Goal: Task Accomplishment & Management: Manage account settings

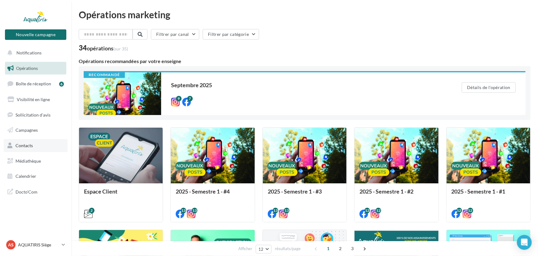
click at [47, 146] on link "Contacts" at bounding box center [36, 145] width 64 height 13
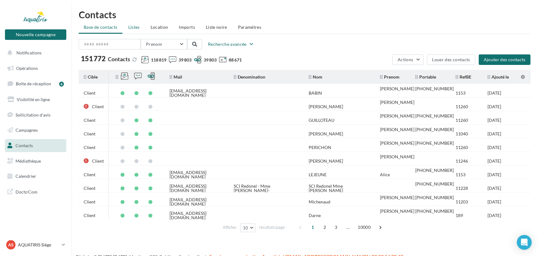
click at [133, 30] on li "Listes" at bounding box center [133, 27] width 21 height 11
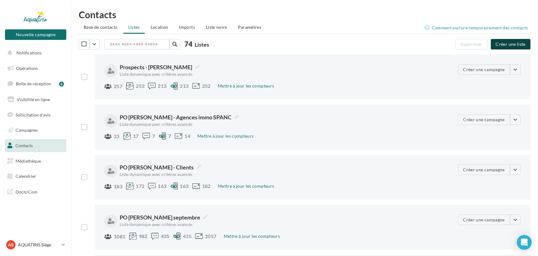
click at [505, 46] on button "Créer une liste" at bounding box center [510, 44] width 40 height 11
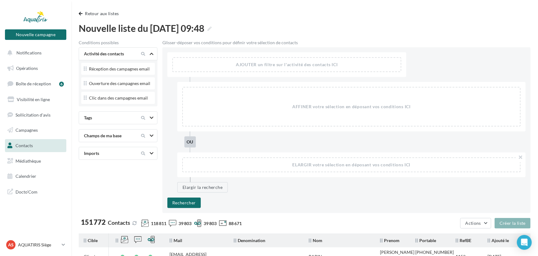
click at [144, 112] on div "Tags" at bounding box center [118, 117] width 79 height 13
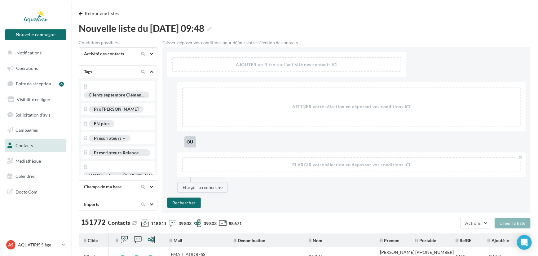
click at [152, 72] on icon at bounding box center [152, 71] width 4 height 3
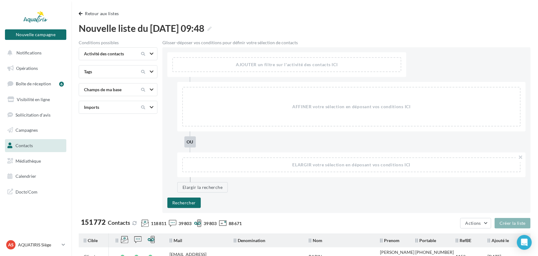
click at [150, 86] on div at bounding box center [146, 89] width 26 height 7
